Goal: Navigation & Orientation: Find specific page/section

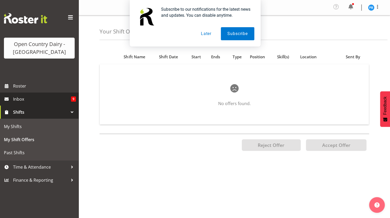
click at [21, 98] on span "Inbox" at bounding box center [42, 99] width 58 height 8
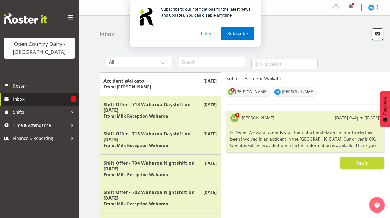
click at [18, 98] on span "Inbox" at bounding box center [42, 99] width 58 height 8
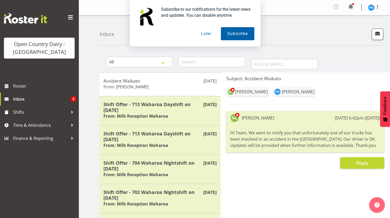
click at [238, 31] on button "Subscribe" at bounding box center [237, 33] width 33 height 13
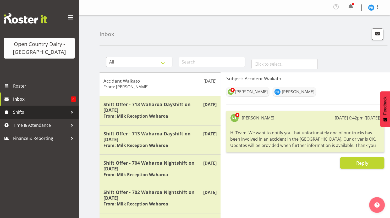
click at [23, 111] on span "Shifts" at bounding box center [40, 112] width 55 height 8
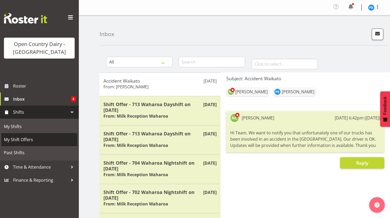
click at [21, 140] on span "My Shift Offers" at bounding box center [39, 140] width 71 height 8
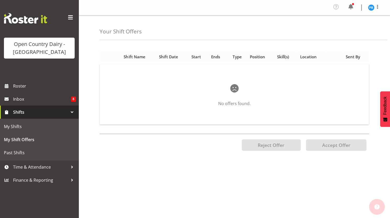
click at [136, 54] on div "Shift Name" at bounding box center [138, 57] width 29 height 6
click at [30, 167] on span "Time & Attendance" at bounding box center [40, 167] width 55 height 8
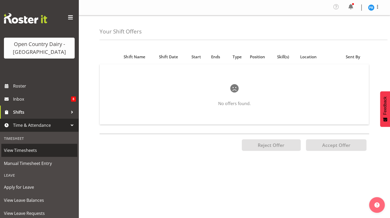
click at [25, 151] on span "View Timesheets" at bounding box center [39, 151] width 71 height 8
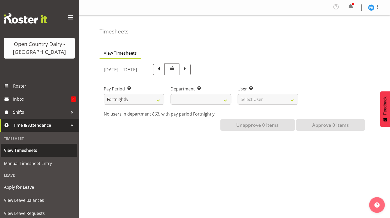
select select
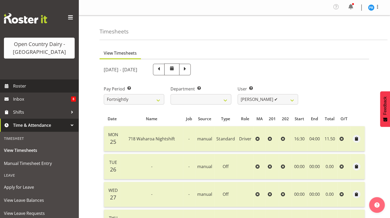
click at [20, 85] on span "Roster" at bounding box center [44, 86] width 63 height 8
